Goal: Task Accomplishment & Management: Manage account settings

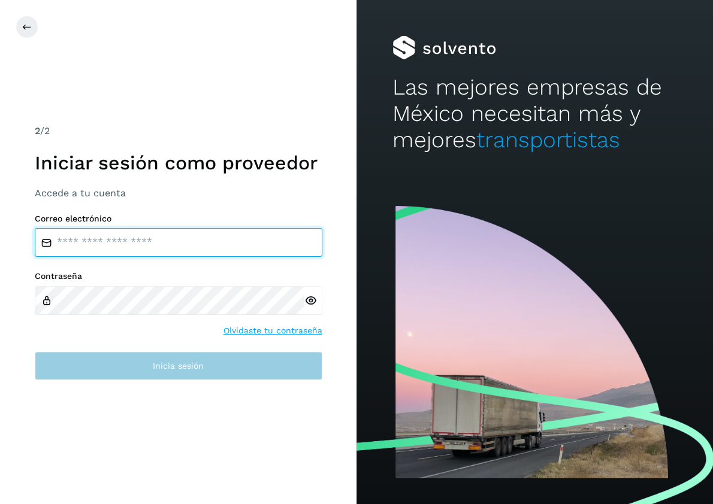
type input "**********"
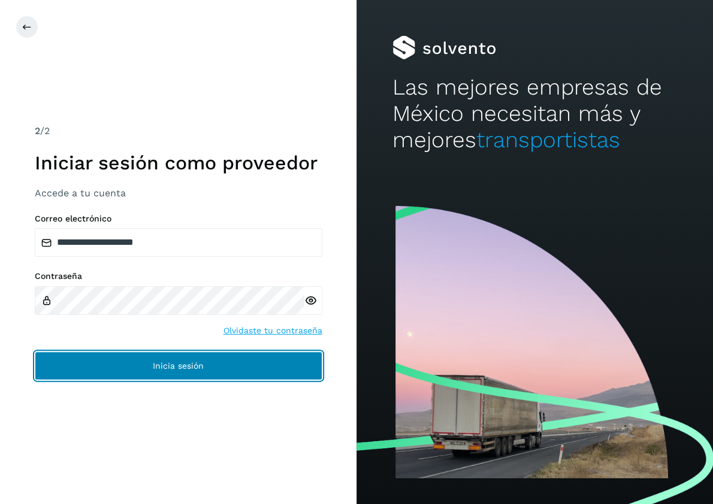
click at [169, 379] on button "Inicia sesión" at bounding box center [179, 366] width 288 height 29
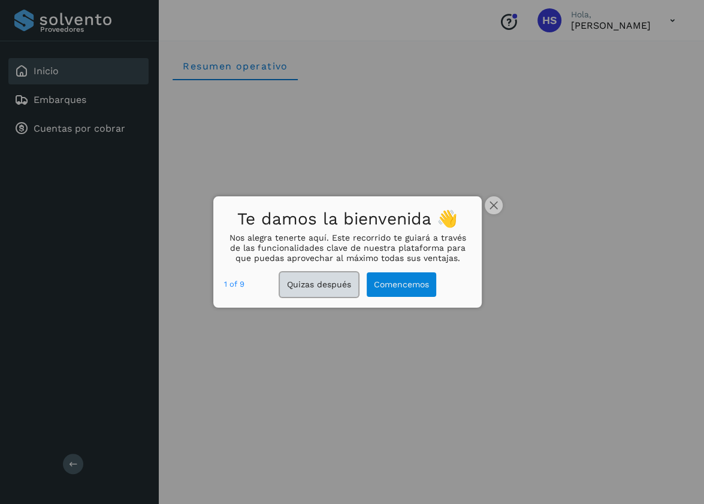
click at [314, 289] on button "Quizas después" at bounding box center [319, 285] width 78 height 25
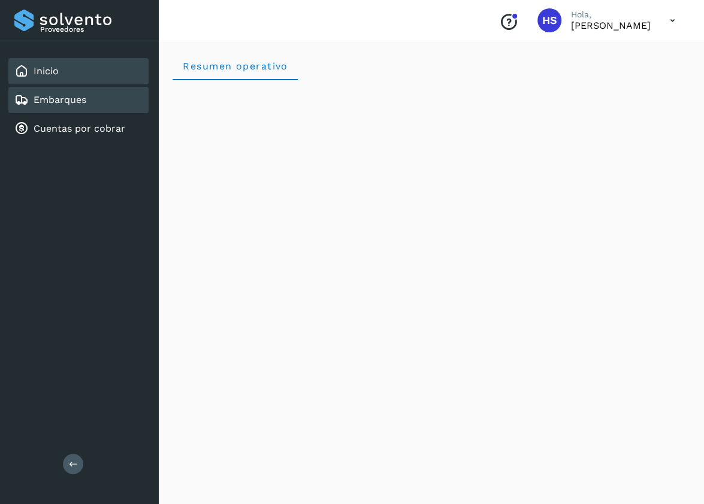
click at [78, 99] on link "Embarques" at bounding box center [60, 99] width 53 height 11
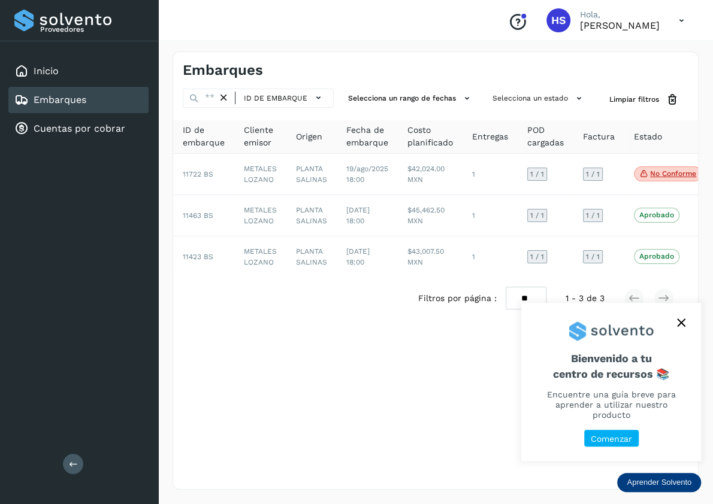
click at [679, 327] on icon "close," at bounding box center [681, 323] width 8 height 8
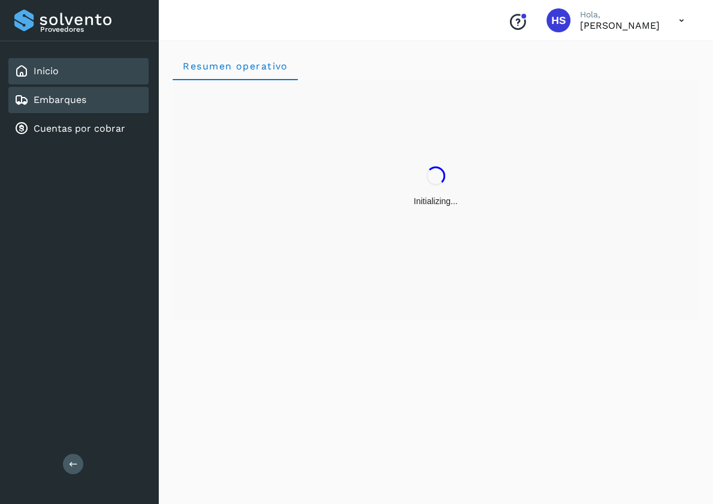
click at [62, 100] on link "Embarques" at bounding box center [60, 99] width 53 height 11
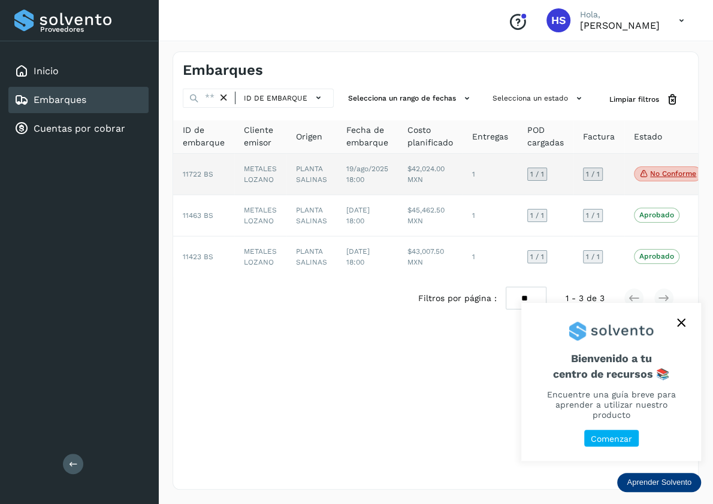
click at [672, 173] on p "No conforme" at bounding box center [673, 174] width 46 height 8
